Goal: Information Seeking & Learning: Learn about a topic

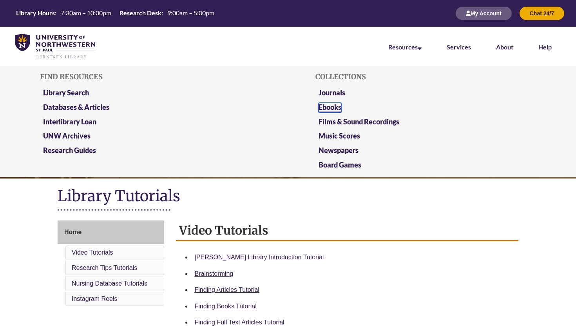
click at [338, 106] on link "Ebooks" at bounding box center [330, 108] width 23 height 10
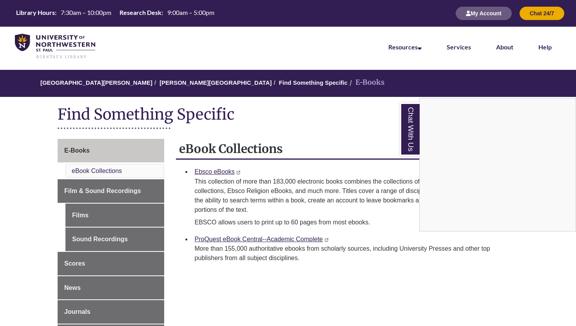
click at [365, 134] on div "Chat With Us" at bounding box center [288, 163] width 576 height 326
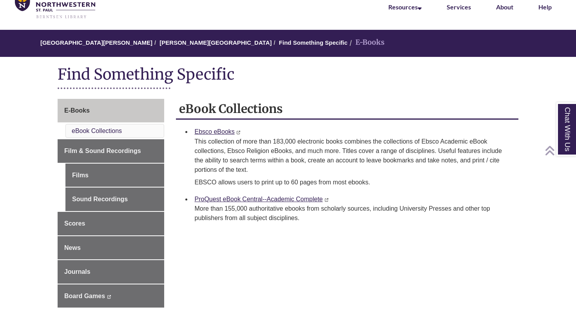
scroll to position [34, 0]
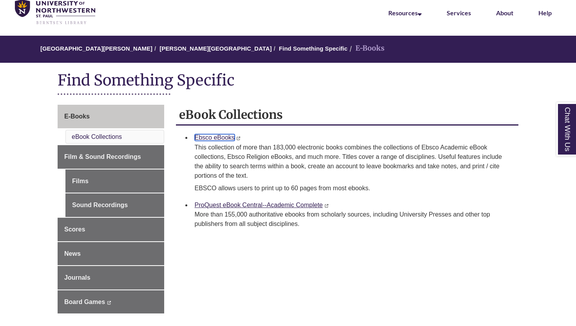
click at [228, 137] on link "Ebsco eBooks" at bounding box center [215, 137] width 40 height 7
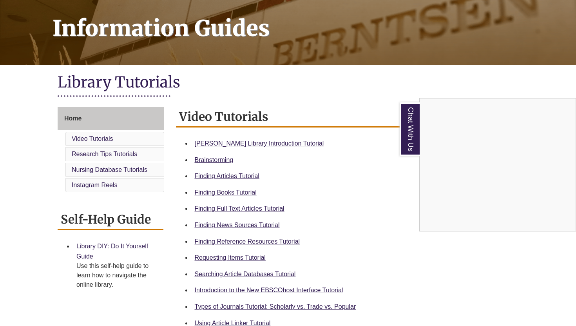
scroll to position [116, 0]
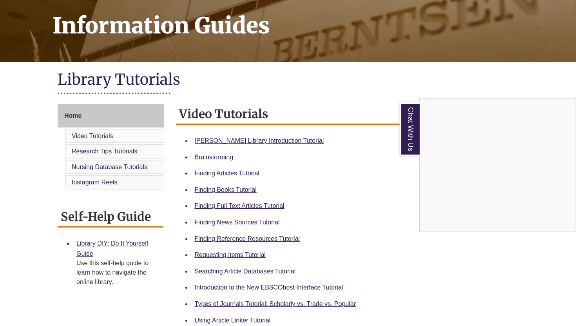
click at [247, 255] on div "Chat With Us" at bounding box center [288, 163] width 576 height 326
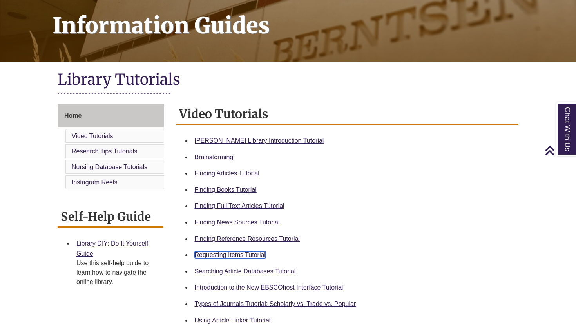
click at [233, 253] on link "Requesting Items Tutorial" at bounding box center [230, 254] width 71 height 7
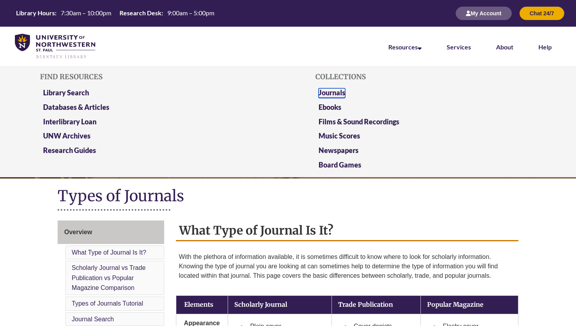
click at [338, 94] on link "Journals" at bounding box center [332, 93] width 27 height 10
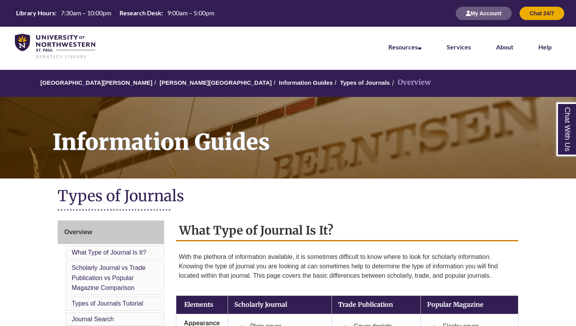
scroll to position [430, 0]
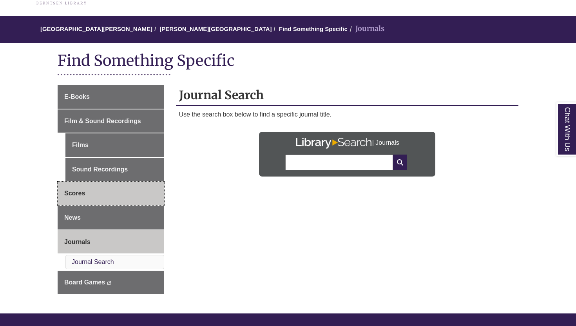
scroll to position [56, 0]
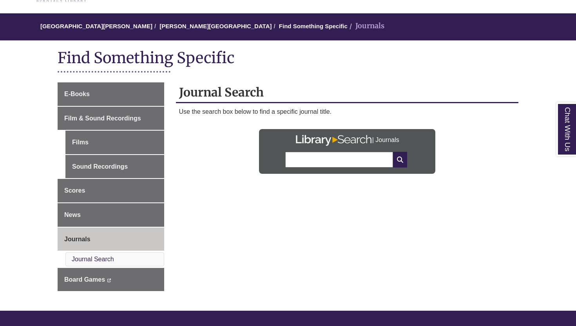
click at [120, 259] on li "Journal Search" at bounding box center [114, 259] width 99 height 14
click at [302, 165] on input "text" at bounding box center [338, 160] width 107 height 16
type input "**********"
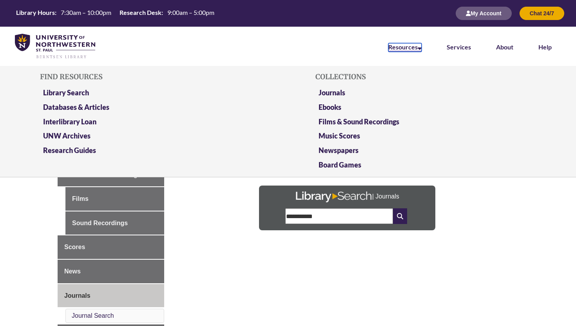
click at [411, 45] on link "Resources" at bounding box center [405, 47] width 33 height 9
click at [70, 106] on link "Databases & Articles" at bounding box center [76, 108] width 66 height 10
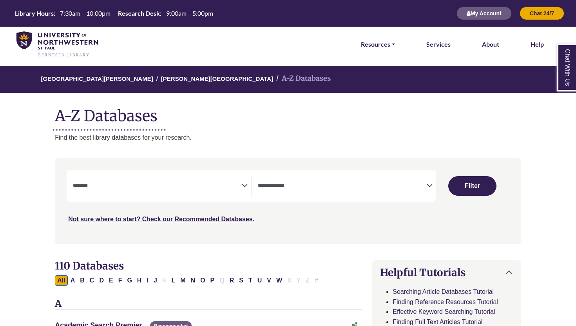
select select "Database Subject Filter"
select select "Database Types Filter"
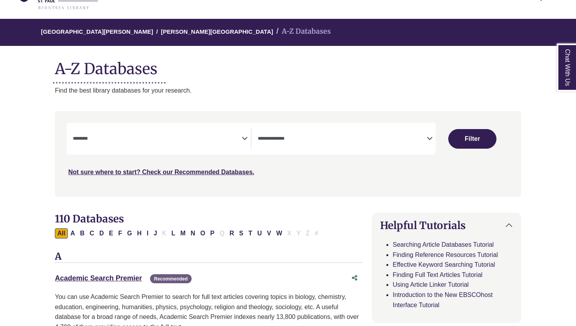
scroll to position [57, 0]
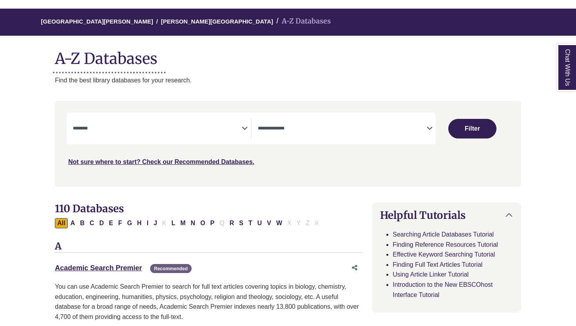
click at [224, 125] on span "Search filters" at bounding box center [157, 127] width 169 height 7
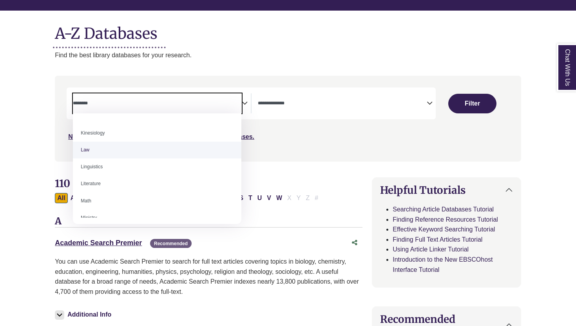
scroll to position [406, 0]
select select "******"
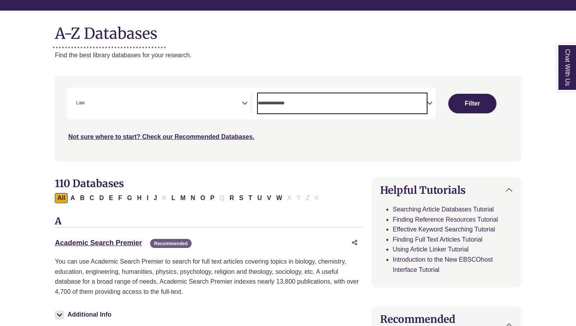
click at [308, 102] on textarea "Search" at bounding box center [342, 104] width 169 height 6
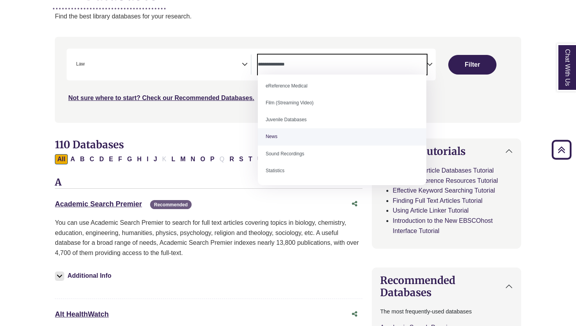
scroll to position [0, 0]
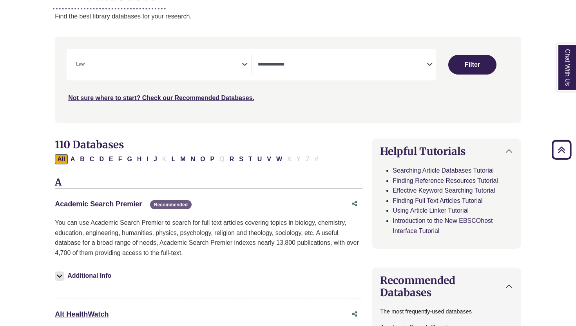
click at [469, 61] on button "Filter" at bounding box center [473, 65] width 48 height 20
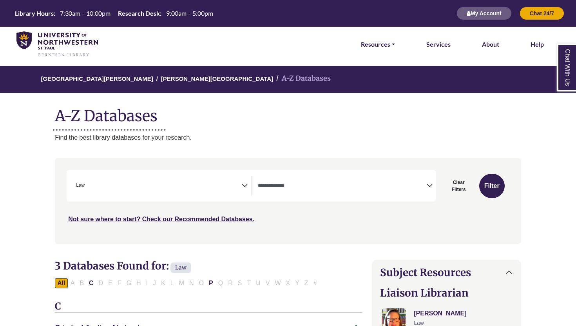
click at [237, 187] on span "× Law" at bounding box center [157, 186] width 169 height 20
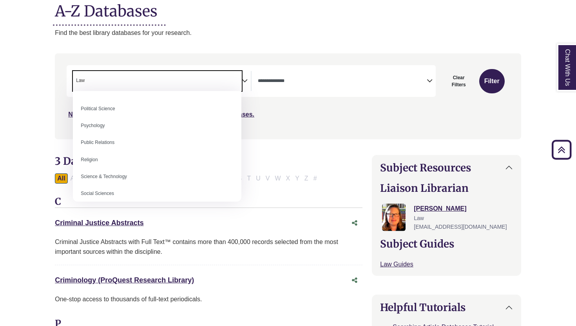
scroll to position [607, 0]
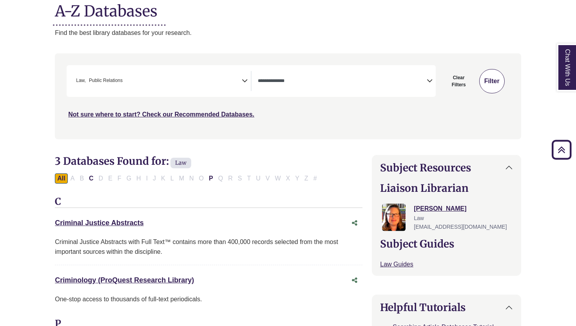
click at [489, 76] on button "Filter" at bounding box center [492, 81] width 25 height 24
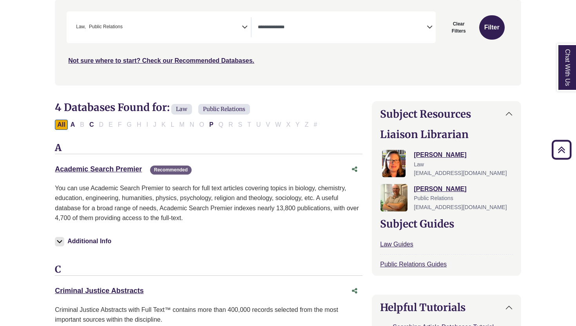
scroll to position [158, 0]
click at [114, 168] on link "Academic Search Premier This link opens in a new window" at bounding box center [98, 169] width 87 height 8
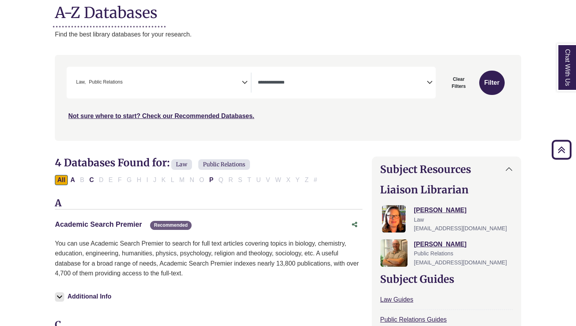
scroll to position [88, 0]
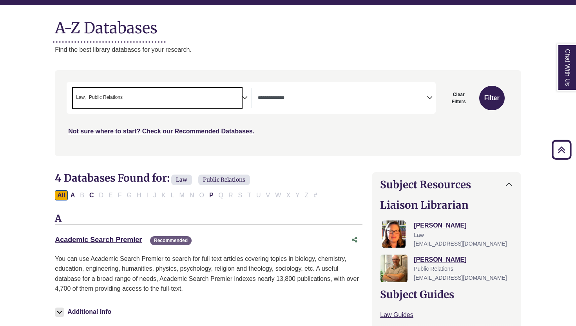
click at [227, 103] on span "× Law × Public Relations" at bounding box center [157, 98] width 169 height 20
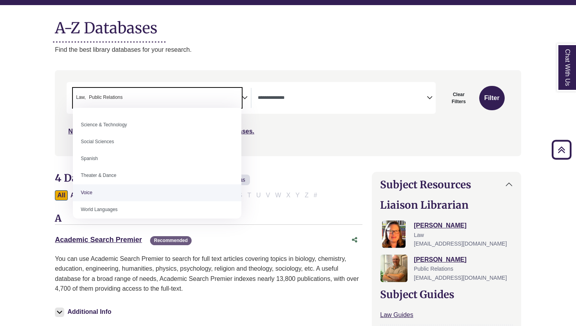
scroll to position [675, 0]
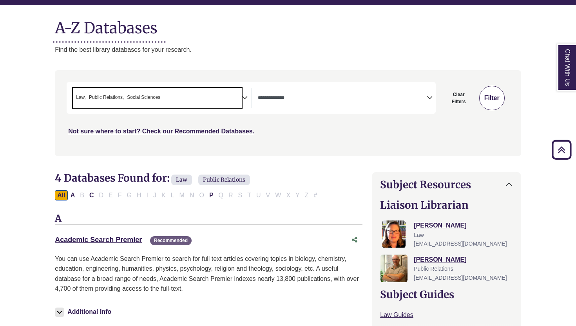
click at [488, 95] on button "Filter" at bounding box center [492, 98] width 25 height 24
select select "Database Types Filter"
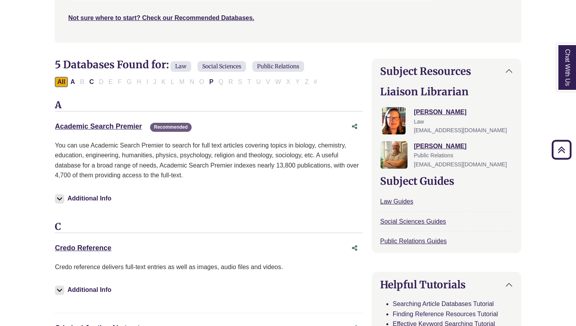
scroll to position [194, 0]
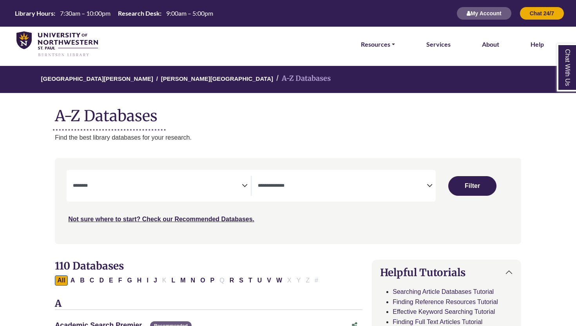
select select "Database Subject Filter"
select select "Database Types Filter"
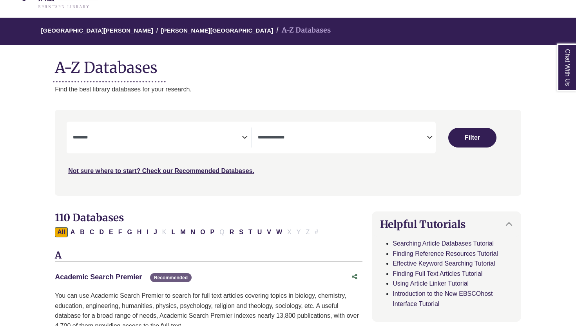
scroll to position [47, 0]
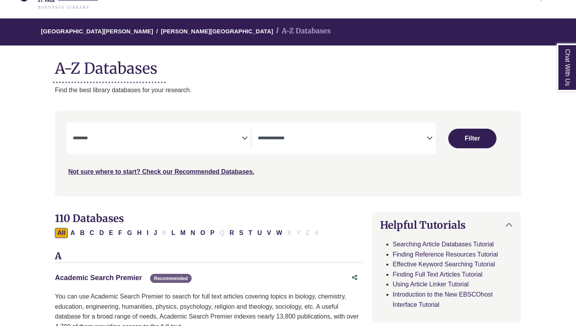
click at [123, 276] on link "Academic Search Premier This link opens in a new window" at bounding box center [98, 278] width 87 height 8
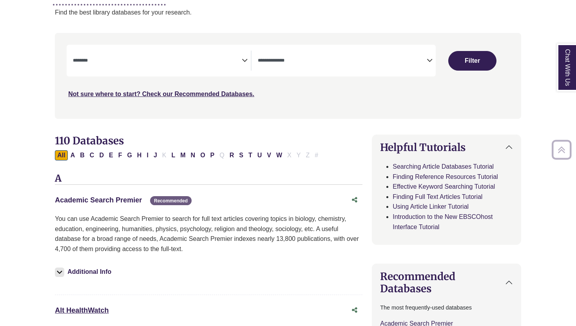
scroll to position [130, 0]
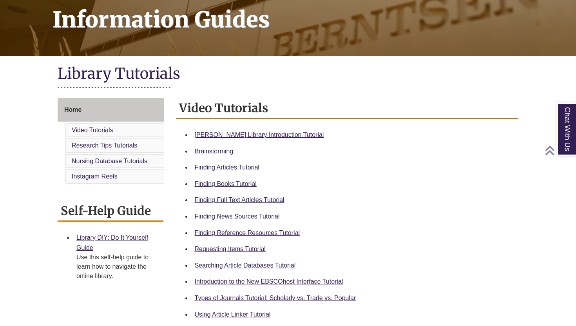
scroll to position [123, 0]
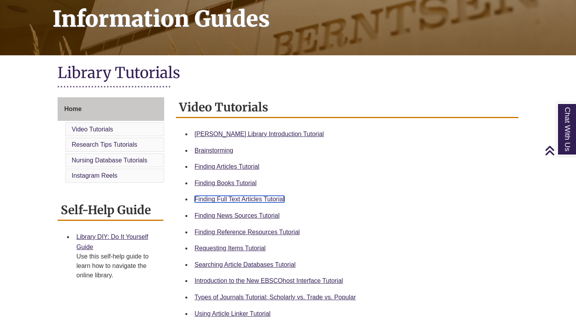
click at [263, 202] on link "Finding Full Text Articles Tutorial" at bounding box center [240, 199] width 90 height 7
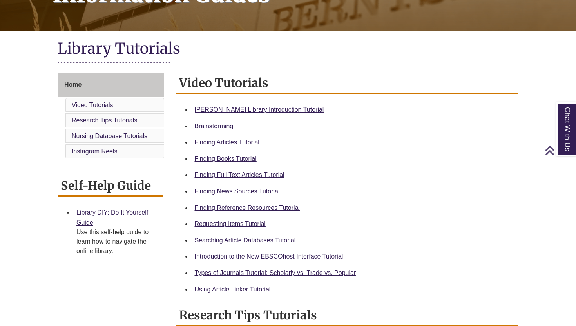
scroll to position [149, 0]
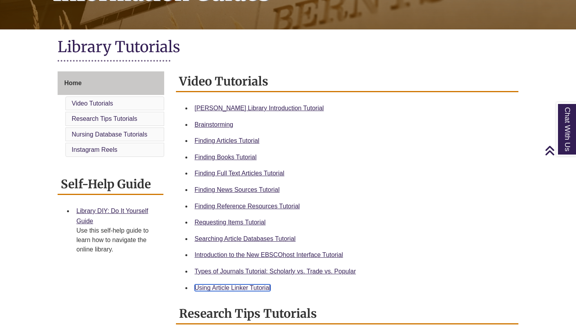
click at [233, 288] on link "Using Article Linker Tutorial" at bounding box center [233, 287] width 76 height 7
